Goal: Information Seeking & Learning: Compare options

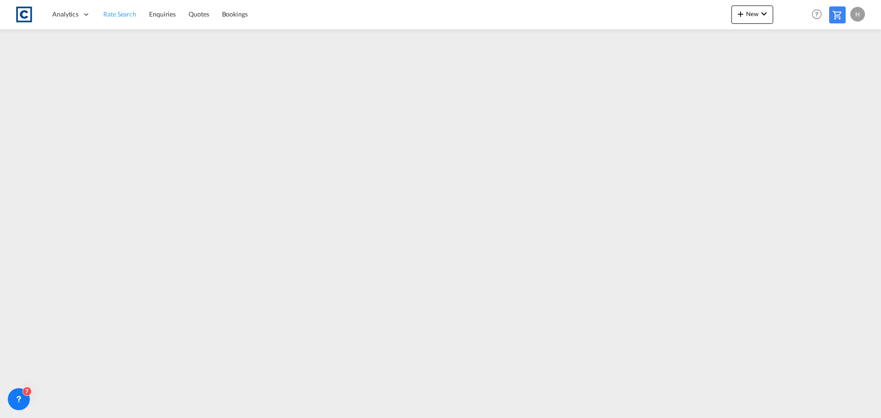
click at [110, 15] on span "Rate Search" at bounding box center [119, 14] width 33 height 8
click at [116, 16] on span "Rate Search" at bounding box center [119, 14] width 33 height 8
click at [113, 13] on span "Rate Search" at bounding box center [119, 14] width 33 height 8
